Goal: Communication & Community: Connect with others

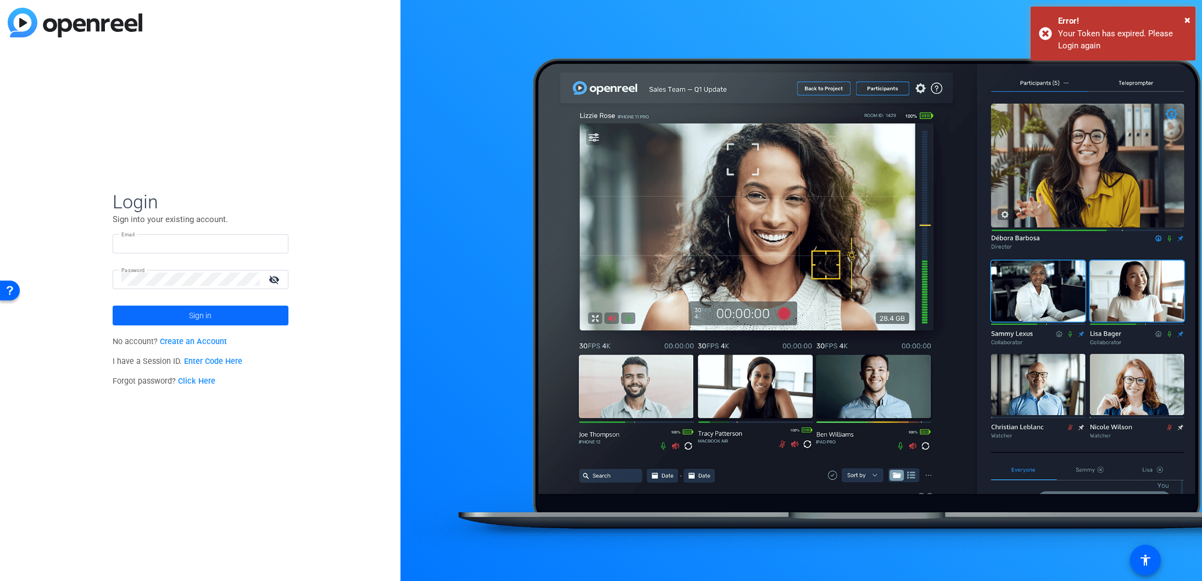
type input "[EMAIL_ADDRESS][DOMAIN_NAME]"
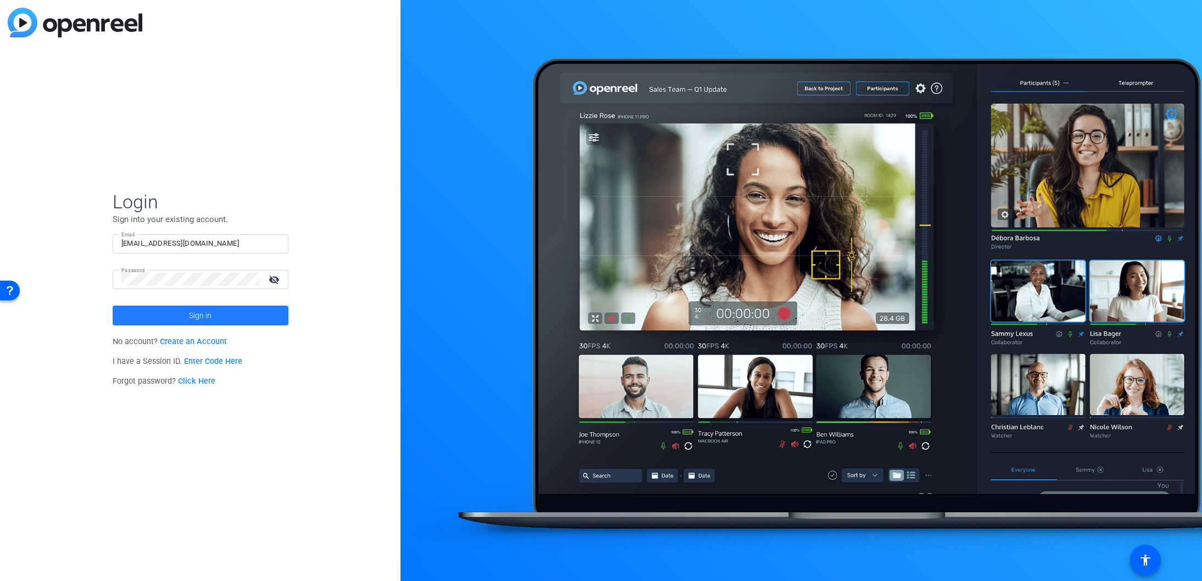
click at [204, 321] on span "Sign in" at bounding box center [200, 315] width 23 height 27
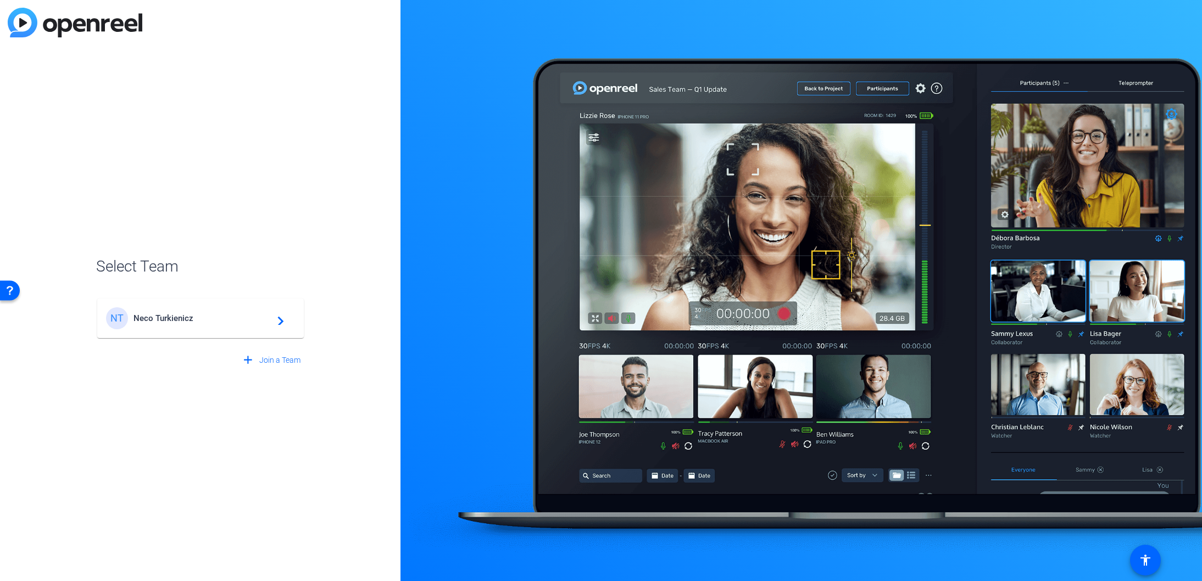
click at [215, 325] on div "NT Neco Turkienicz navigate_next" at bounding box center [200, 318] width 189 height 22
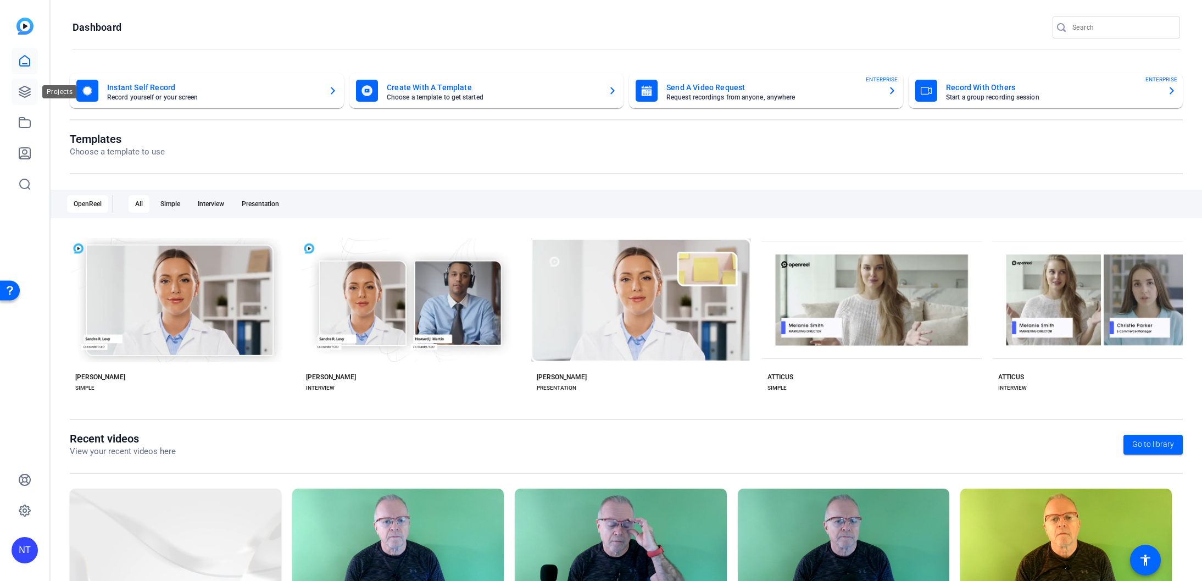
click at [24, 91] on icon at bounding box center [24, 91] width 11 height 11
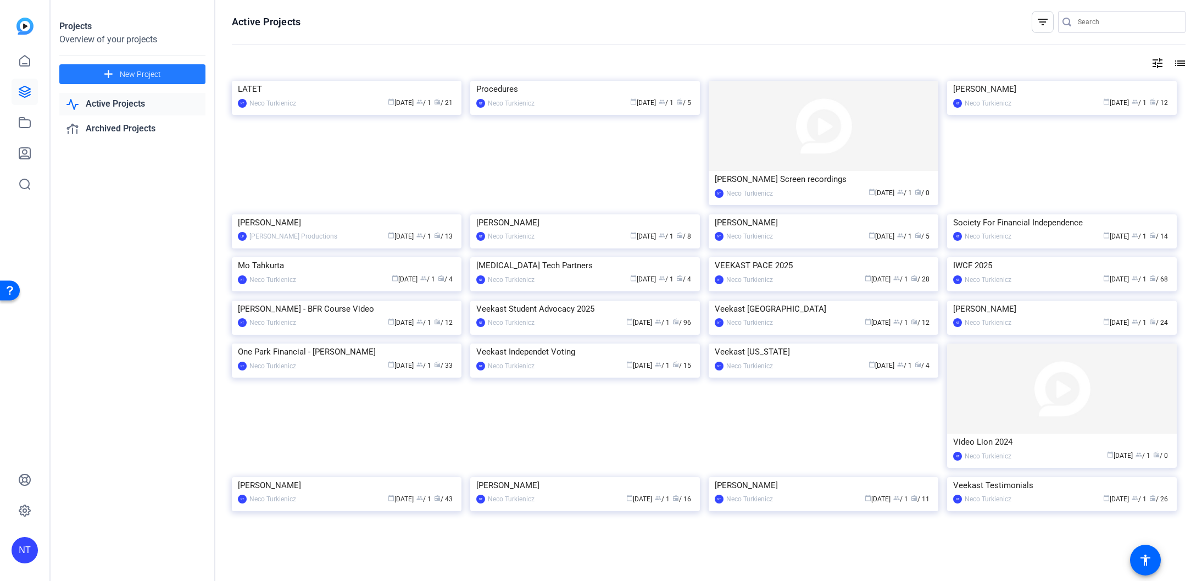
click at [125, 75] on span "New Project" at bounding box center [140, 75] width 41 height 12
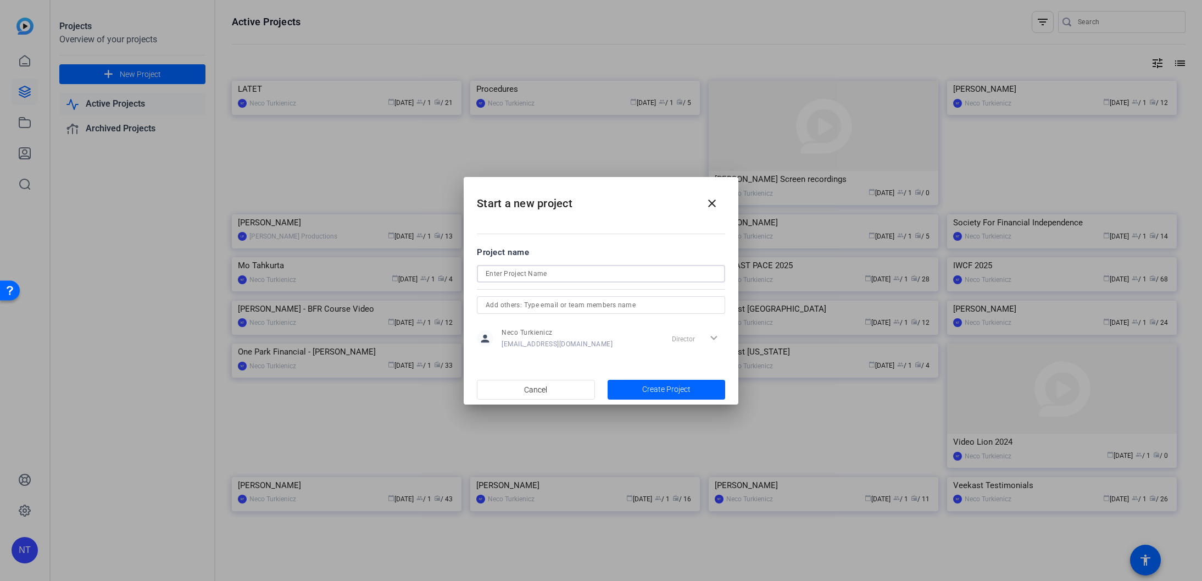
click at [510, 275] on input at bounding box center [601, 273] width 231 height 13
type input "[PERSON_NAME]"
click at [670, 391] on span "Create Project" at bounding box center [666, 390] width 48 height 12
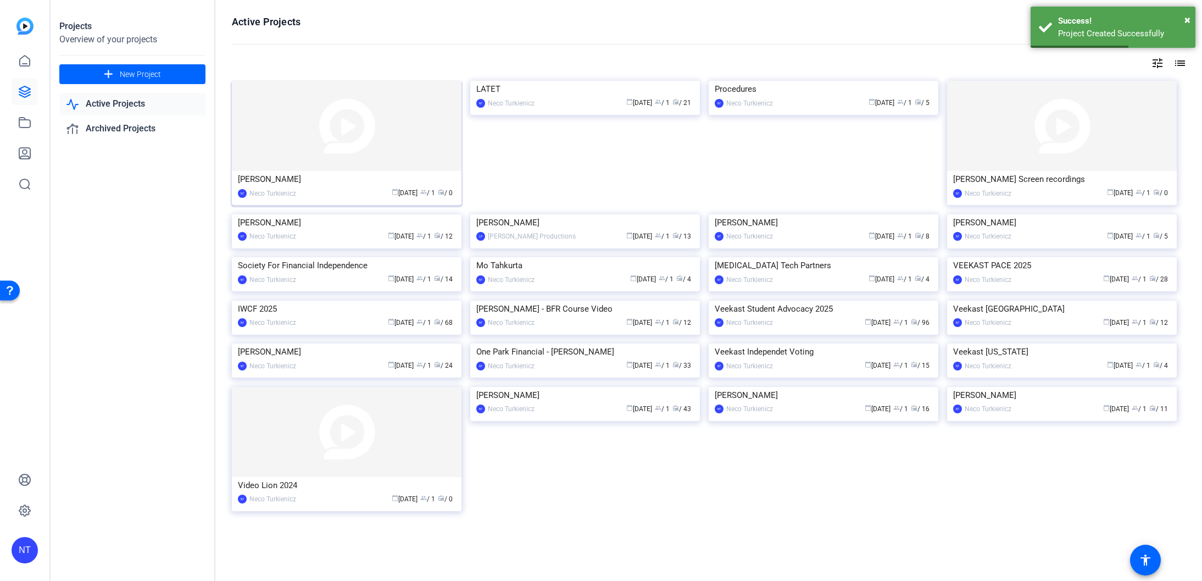
click at [324, 166] on img at bounding box center [347, 126] width 230 height 90
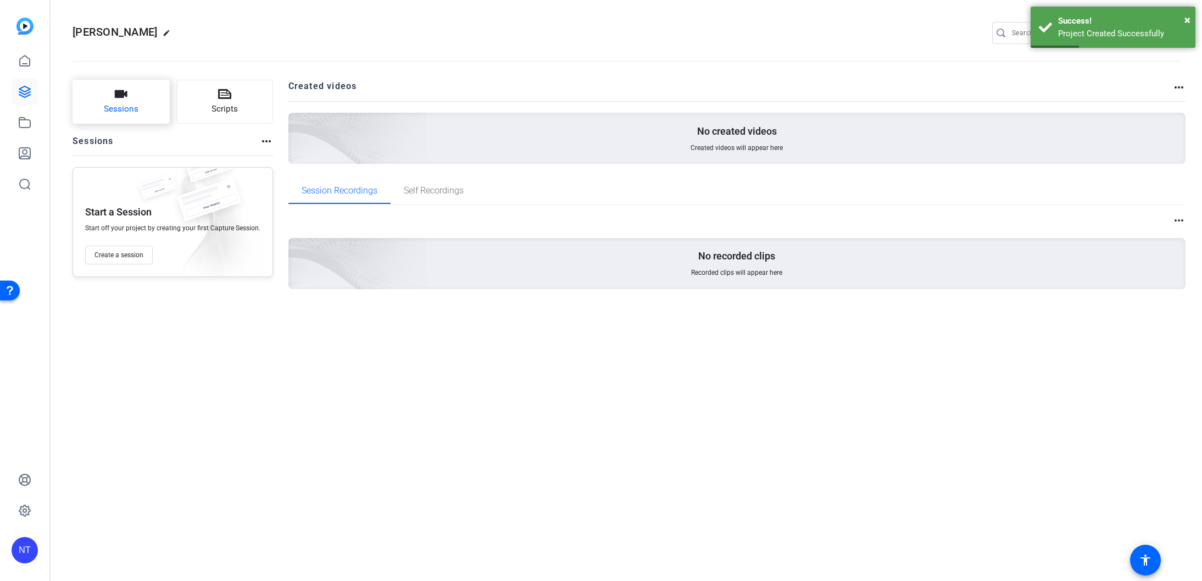
click at [137, 112] on span "Sessions" at bounding box center [121, 109] width 35 height 13
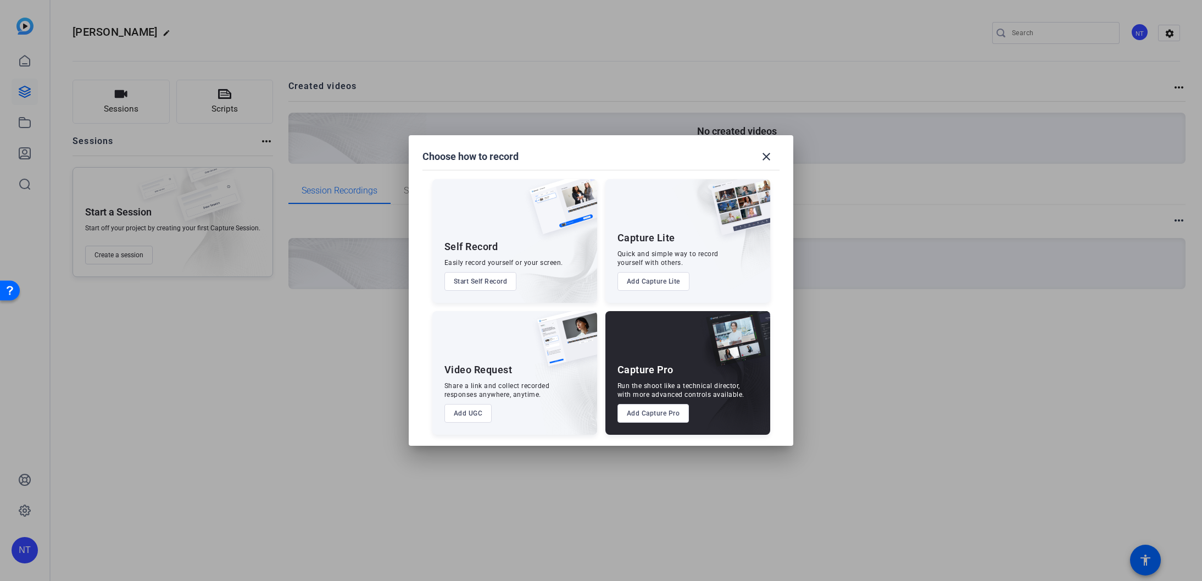
click at [652, 417] on button "Add Capture Pro" at bounding box center [654, 413] width 72 height 19
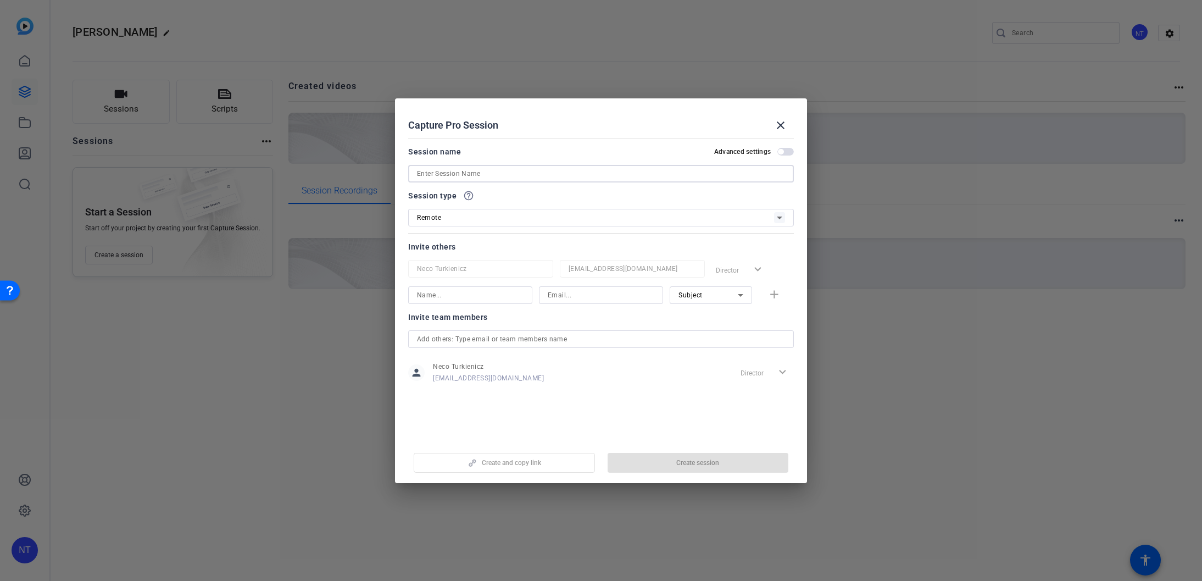
click at [451, 172] on input at bounding box center [601, 173] width 368 height 13
type input "[PERSON_NAME] Video"
click at [672, 462] on span "button" at bounding box center [698, 462] width 181 height 26
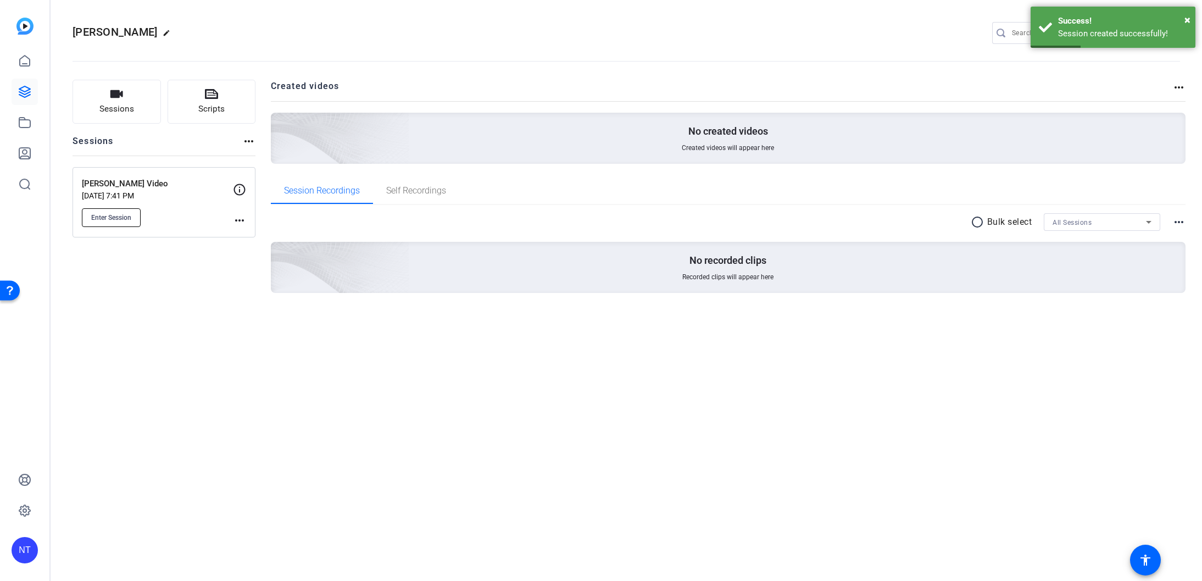
click at [110, 219] on span "Enter Session" at bounding box center [111, 217] width 40 height 9
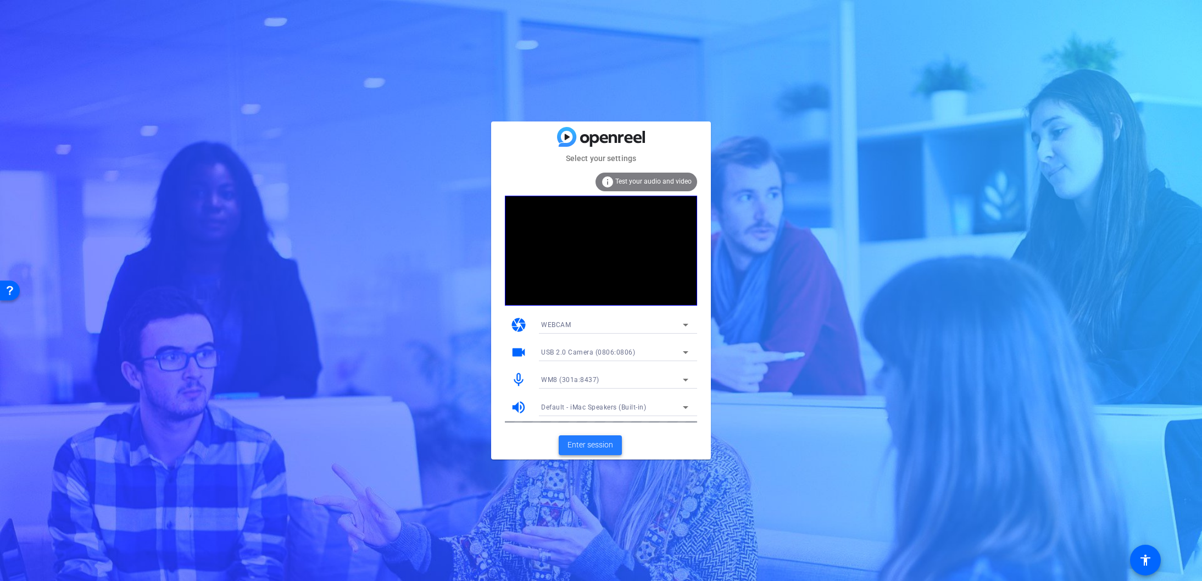
click at [586, 443] on span "Enter session" at bounding box center [591, 445] width 46 height 12
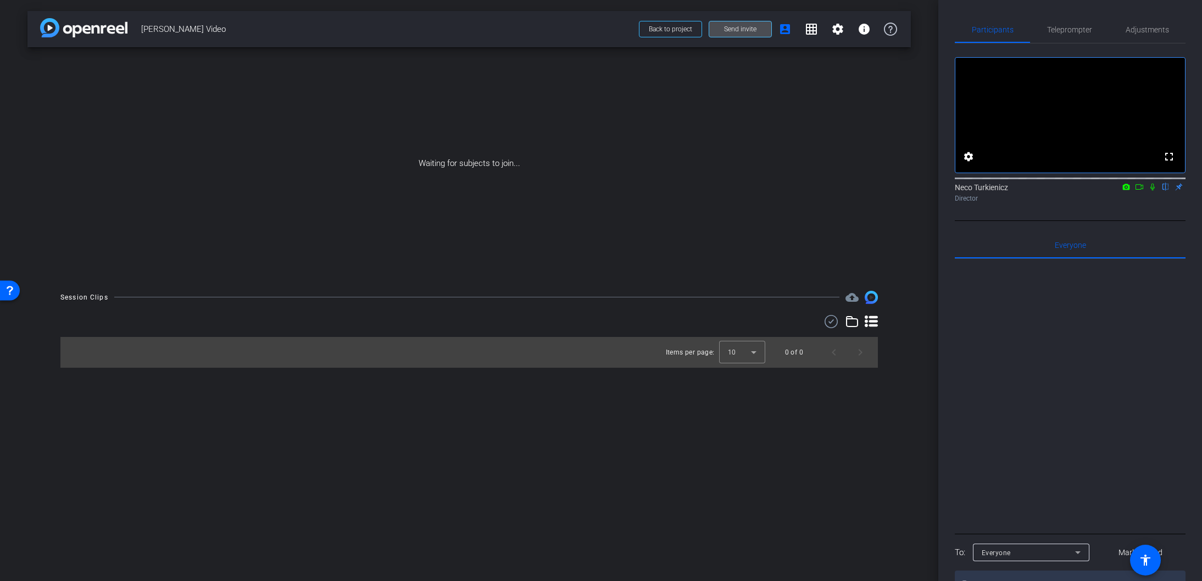
click at [739, 26] on span "Send invite" at bounding box center [740, 29] width 32 height 9
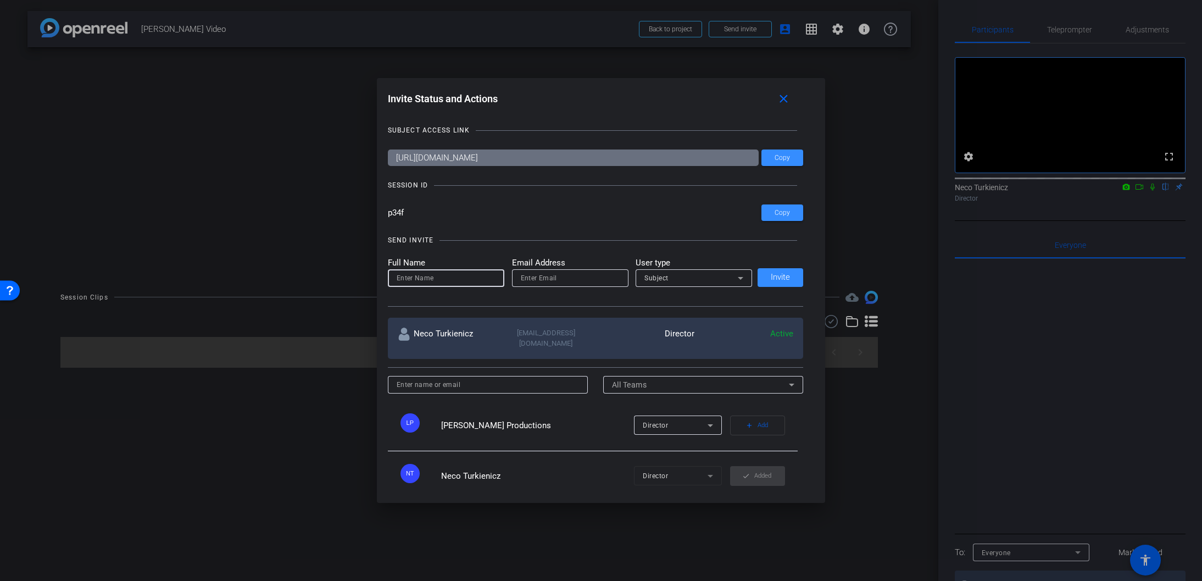
click at [441, 280] on input at bounding box center [446, 277] width 99 height 13
type input "[PERSON_NAME]"
click at [556, 277] on input "email" at bounding box center [570, 277] width 99 height 13
paste input "[EMAIL_ADDRESS][DOMAIN_NAME]"
type input "[EMAIL_ADDRESS][DOMAIN_NAME]"
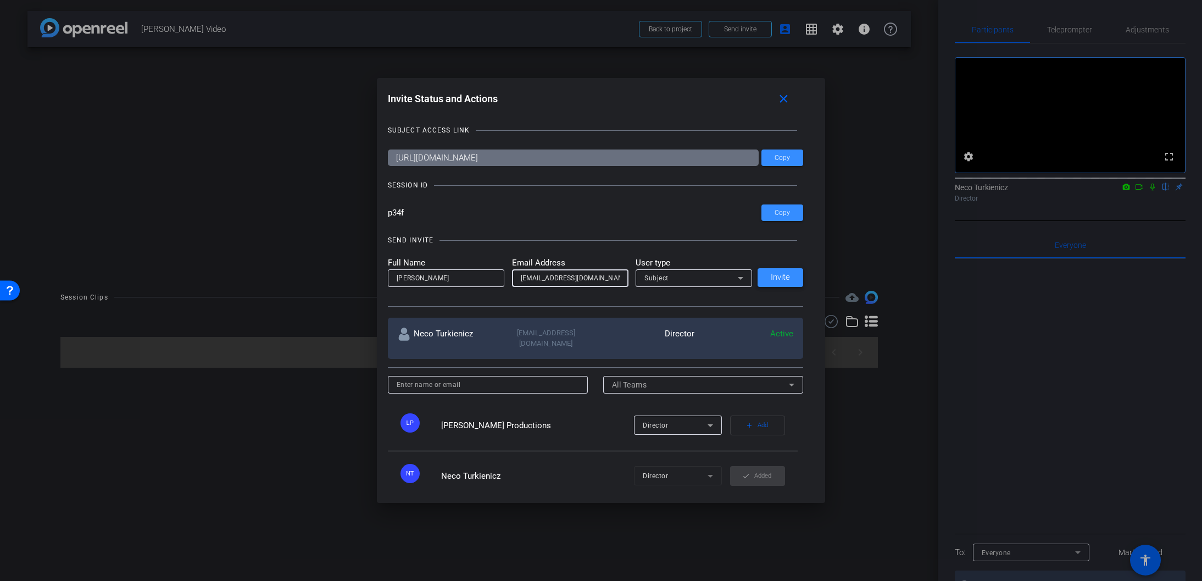
click at [785, 276] on span "Invite" at bounding box center [780, 277] width 19 height 8
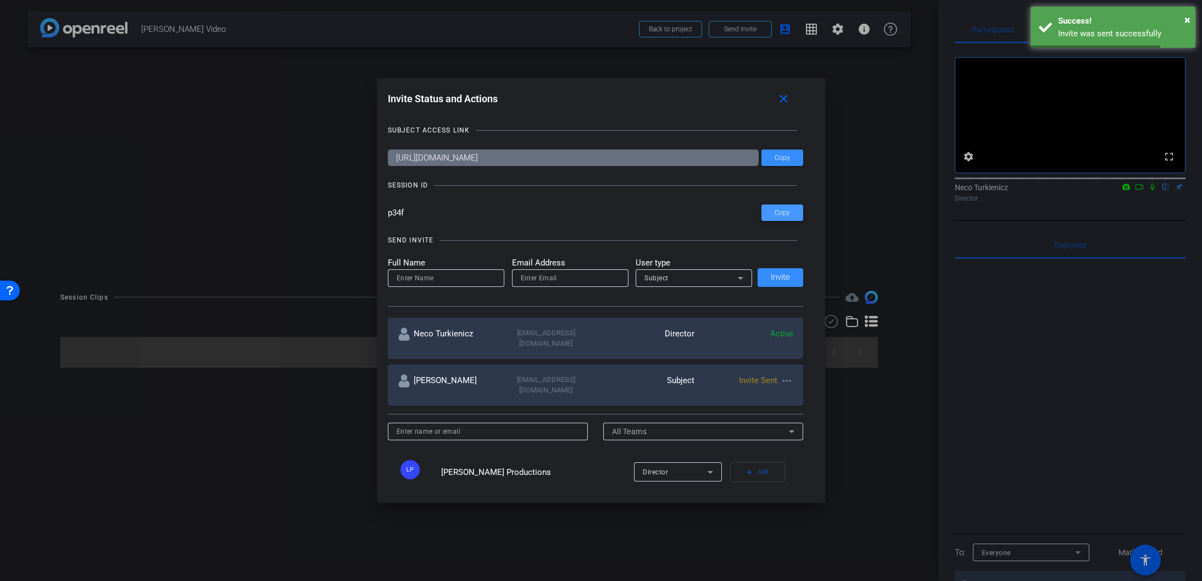
click at [778, 213] on span "Copy" at bounding box center [782, 213] width 15 height 8
